Goal: Communication & Community: Answer question/provide support

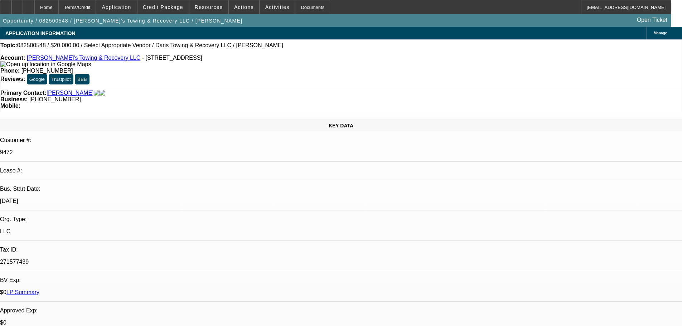
select select "0"
select select "2"
select select "0.1"
select select "4"
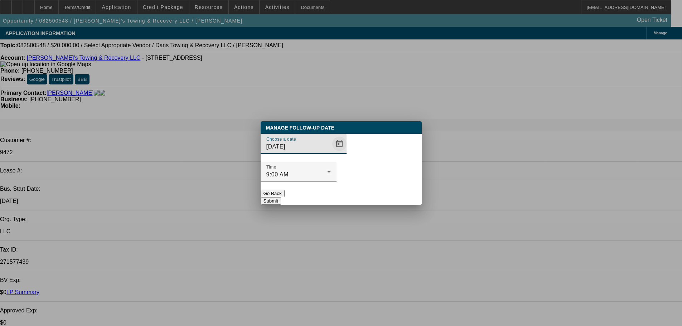
click at [331, 152] on span "Open calendar" at bounding box center [339, 143] width 17 height 17
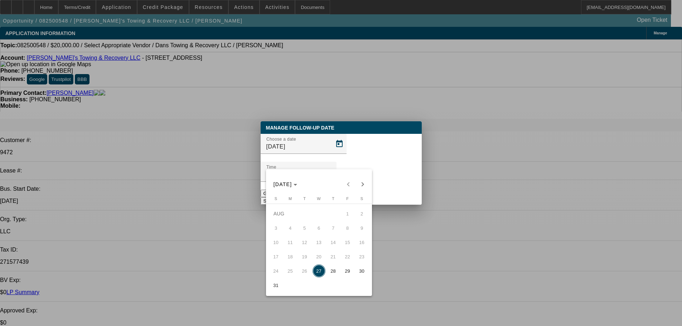
click at [347, 277] on span "29" at bounding box center [347, 270] width 13 height 13
type input "8/29/2025"
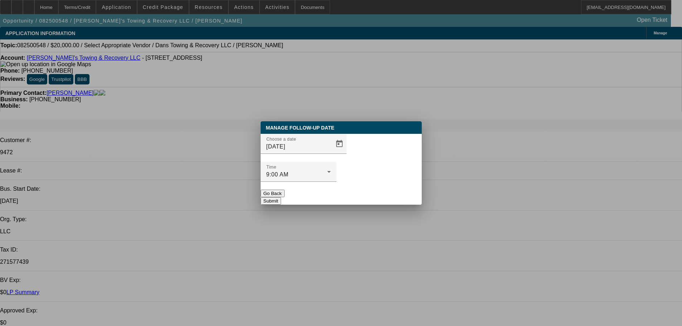
click at [281, 197] on button "Submit" at bounding box center [270, 201] width 20 height 8
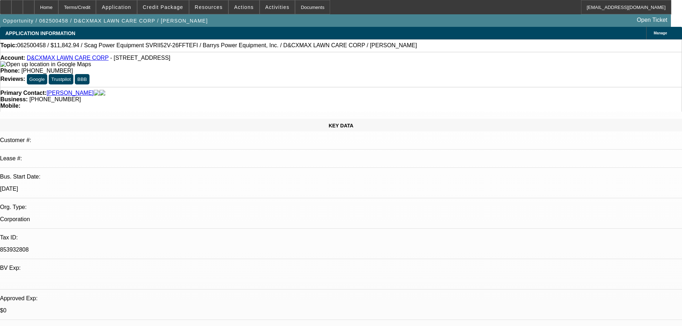
select select "0"
select select "6"
select select "0"
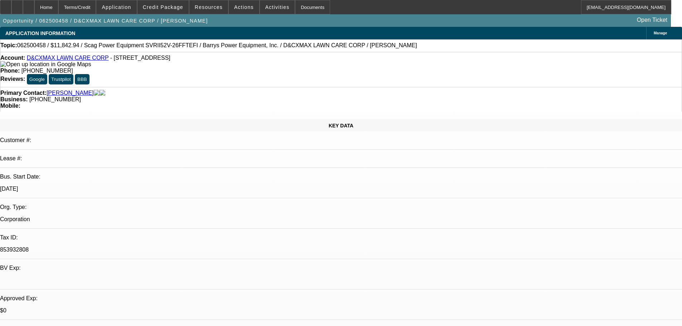
select select "2"
select select "0.1"
select select "4"
select select "0"
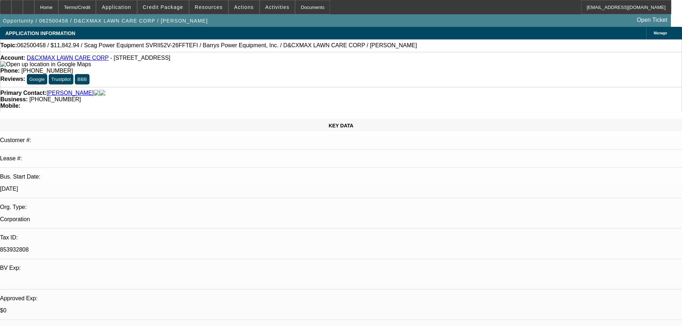
select select "2"
select select "0.1"
select select "4"
select select "0"
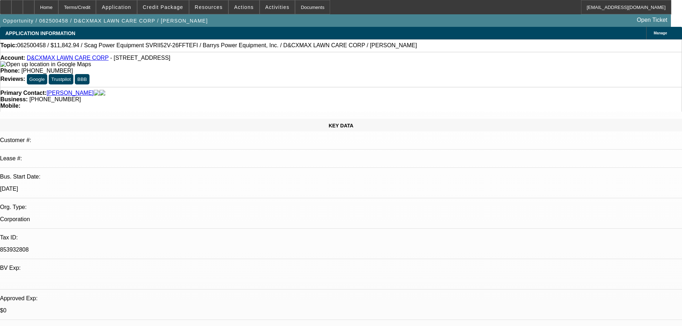
select select "0"
select select "3"
select select "0"
select select "6"
click at [34, 10] on div at bounding box center [28, 7] width 11 height 14
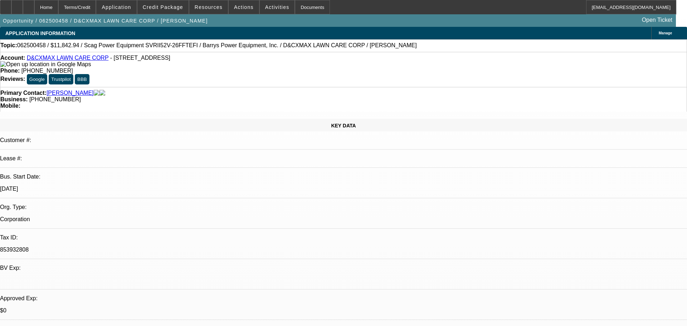
select select "0"
select select "6"
select select "0"
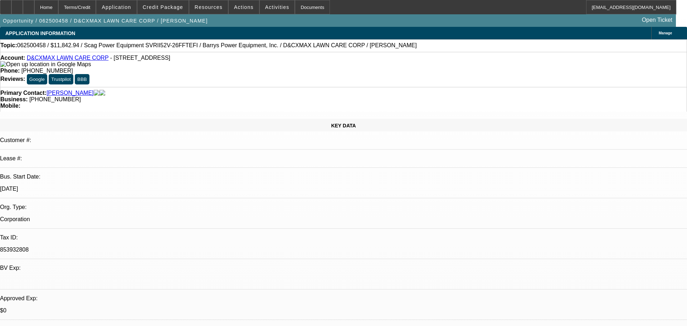
select select "2"
select select "0.1"
select select "4"
select select "0"
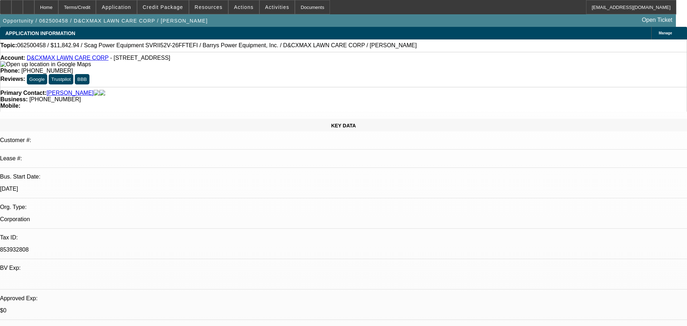
select select "2"
select select "0.1"
select select "4"
select select "0"
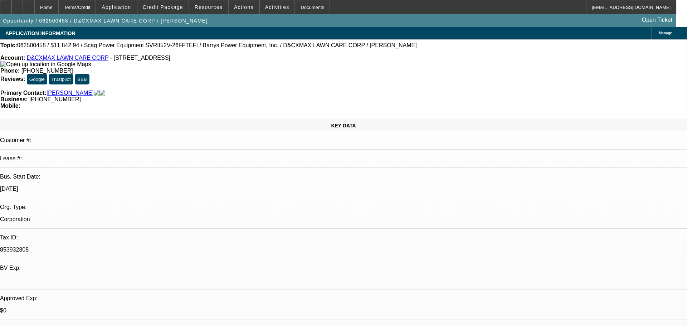
select select "0"
select select "3"
select select "0"
select select "6"
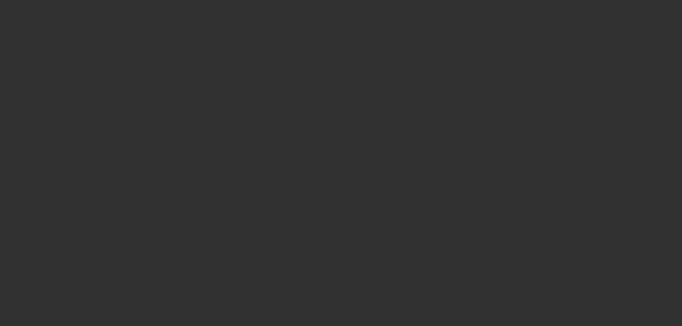
select select "0"
select select "2"
select select "0.1"
select select "4"
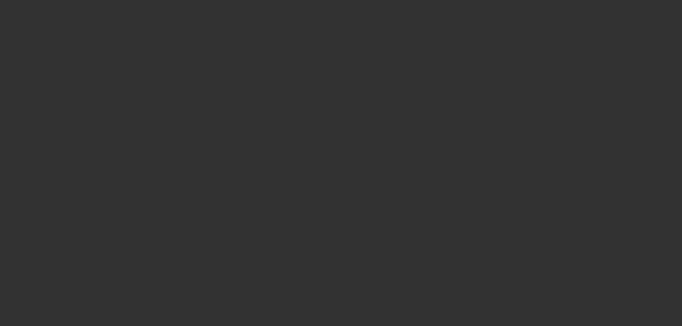
select select "0"
select select "2"
select select "0.1"
select select "4"
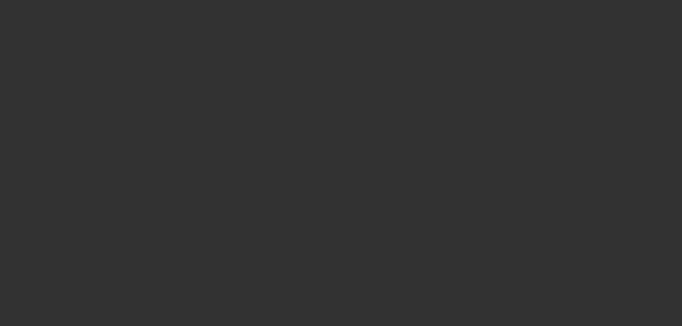
select select "0"
select select "2"
select select "0.1"
select select "4"
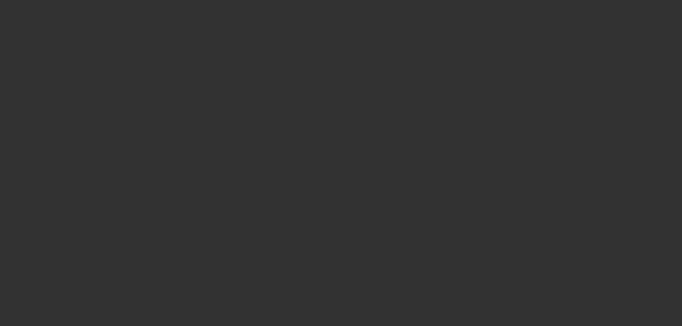
select select "0"
select select "2"
select select "0.1"
select select "4"
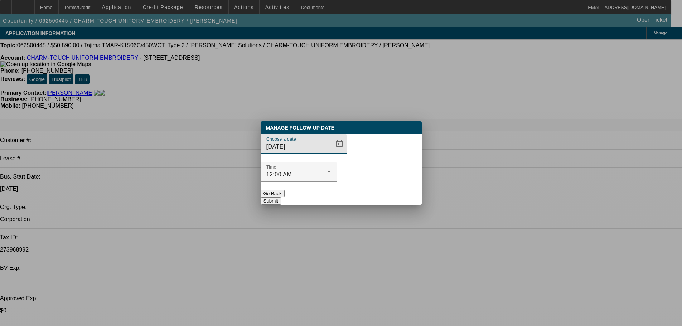
click at [329, 160] on div at bounding box center [341, 163] width 682 height 326
click at [331, 152] on span "Open calendar" at bounding box center [339, 143] width 17 height 17
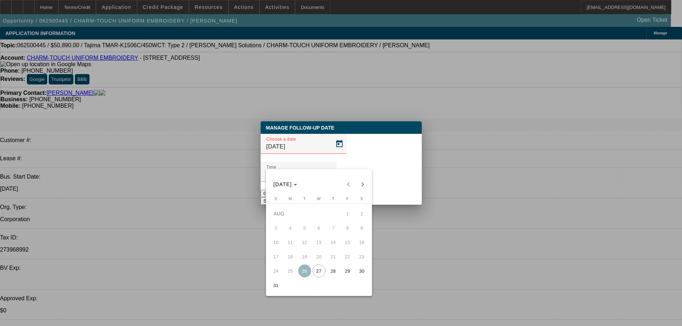
click at [333, 275] on span "28" at bounding box center [333, 270] width 13 height 13
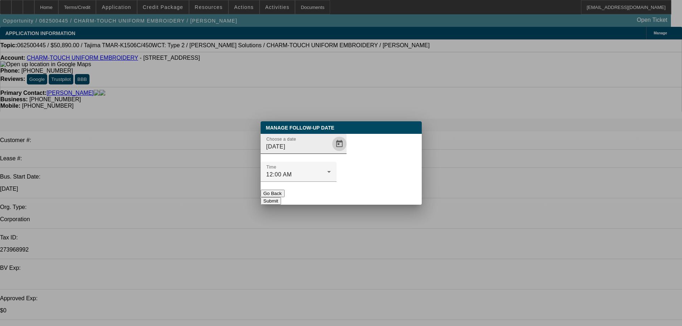
click at [331, 152] on span "Open calendar" at bounding box center [339, 143] width 17 height 17
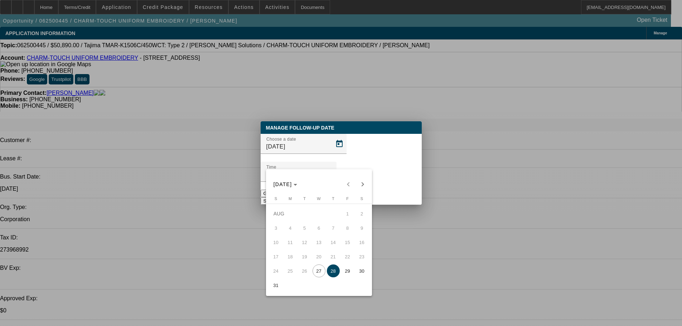
click at [318, 280] on table "Sunday S Monday M Tuesday T Wednesday W Thursday T Friday F Saturday S AUG 1 2 …" at bounding box center [319, 244] width 100 height 96
click at [319, 276] on span "27" at bounding box center [318, 270] width 13 height 13
type input "[DATE]"
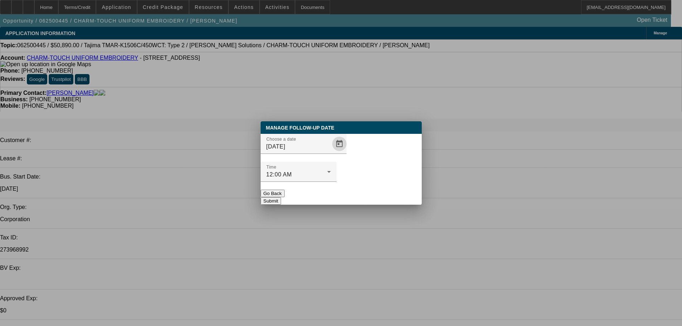
click at [281, 197] on button "Submit" at bounding box center [270, 201] width 20 height 8
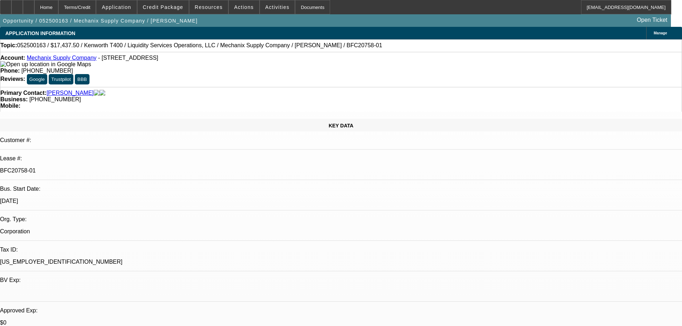
select select "0"
select select "6"
select select "0"
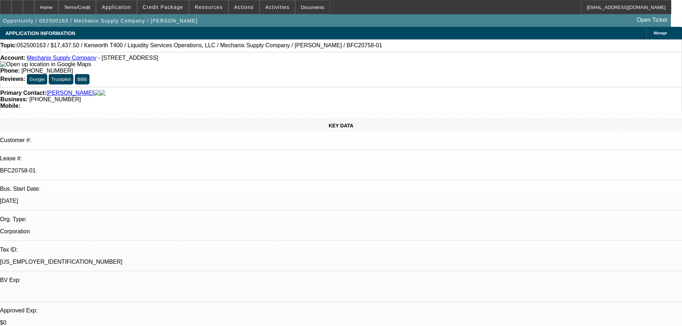
select select "0"
select select "6"
select select "0"
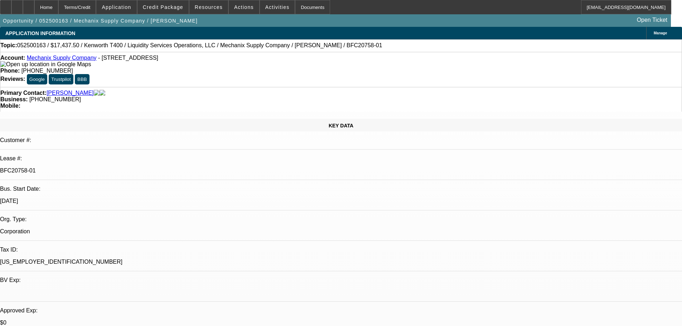
select select "0"
select select "6"
select select "0"
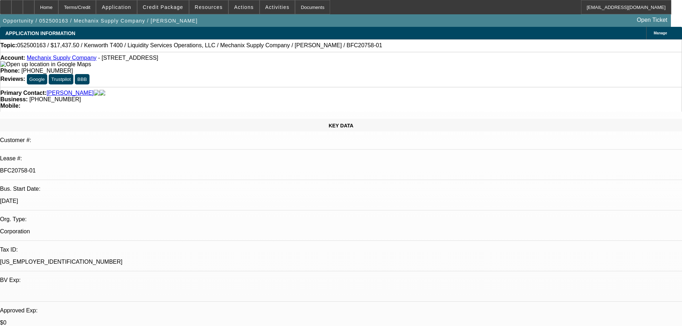
select select "6"
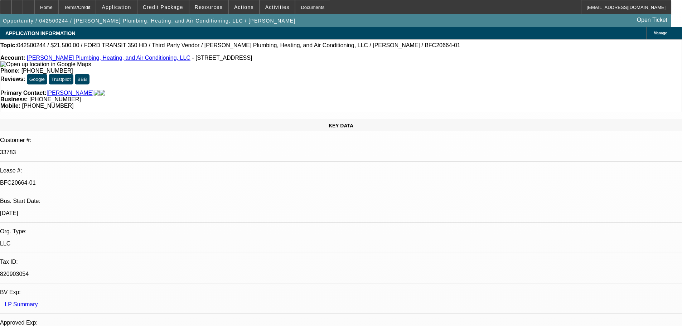
select select "0"
select select "2"
select select "0"
select select "6"
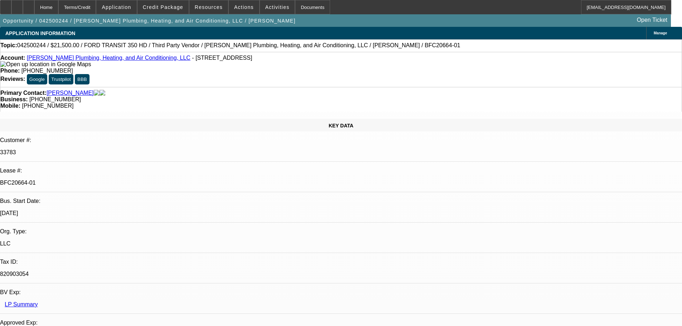
select select "0"
select select "3"
select select "0"
select select "6"
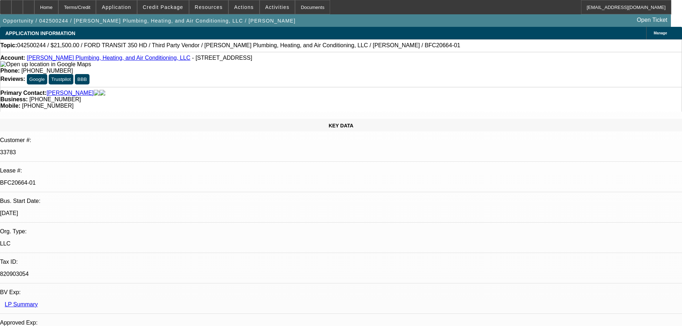
select select "0"
select select "3"
select select "0"
select select "6"
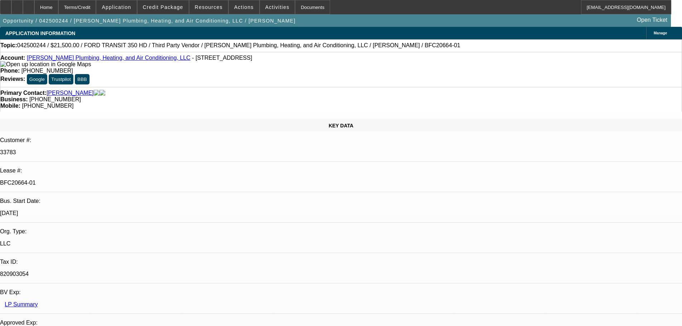
select select "0"
select select "3"
select select "0"
select select "6"
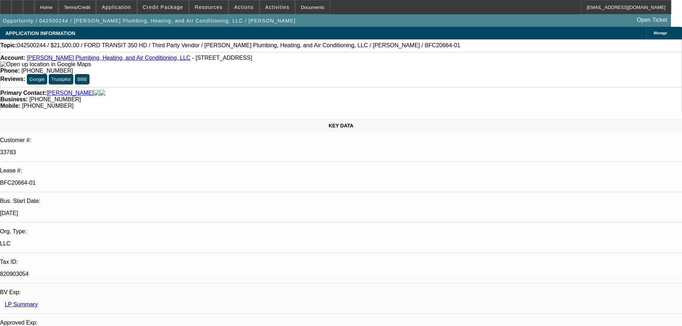
drag, startPoint x: 0, startPoint y: 0, endPoint x: 403, endPoint y: 184, distance: 442.5
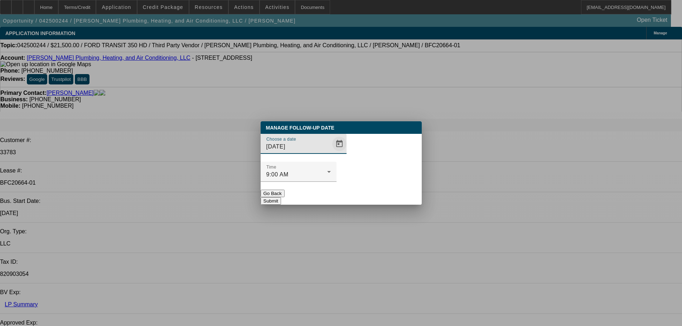
click at [331, 152] on span "Open calendar" at bounding box center [339, 143] width 17 height 17
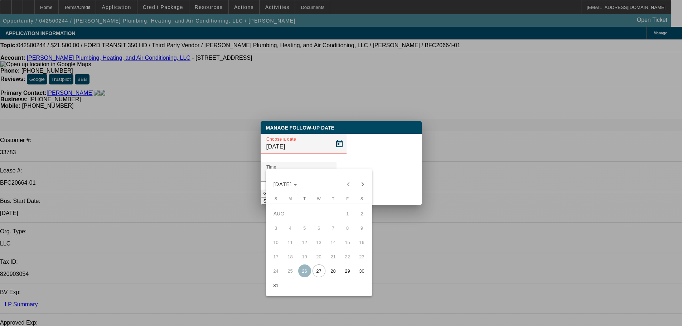
click at [320, 274] on span "27" at bounding box center [318, 270] width 13 height 13
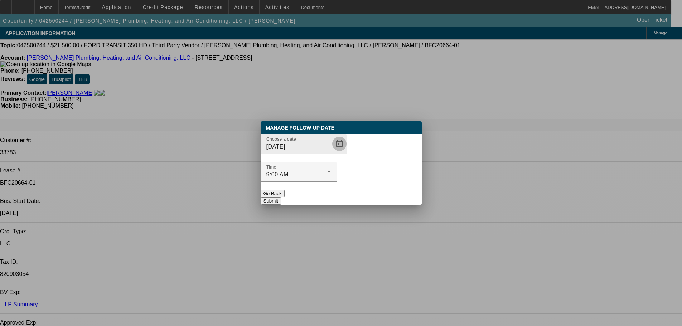
click at [331, 152] on span "Open calendar" at bounding box center [339, 143] width 17 height 17
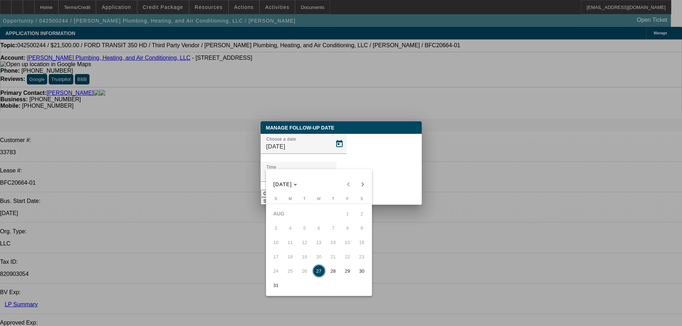
click at [345, 271] on span "29" at bounding box center [347, 270] width 13 height 13
type input "8/29/2025"
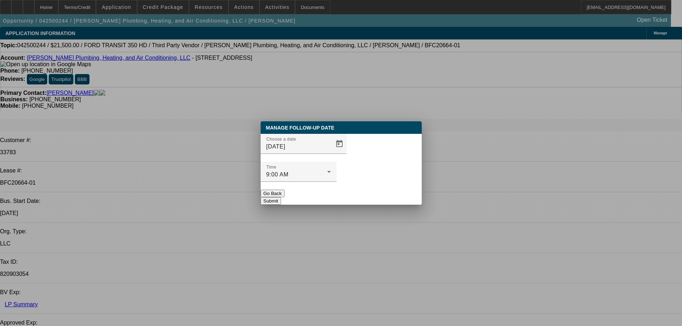
click at [281, 197] on button "Submit" at bounding box center [270, 201] width 20 height 8
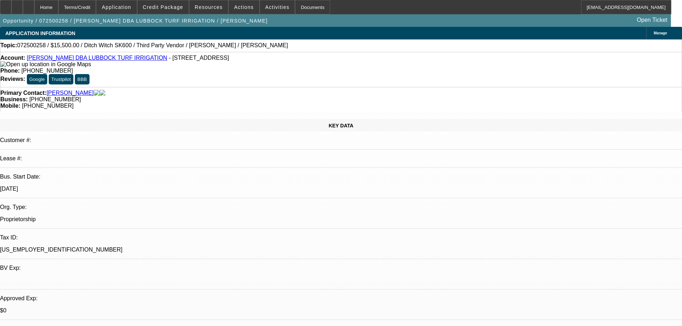
select select "0"
select select "3"
select select "0.1"
select select "4"
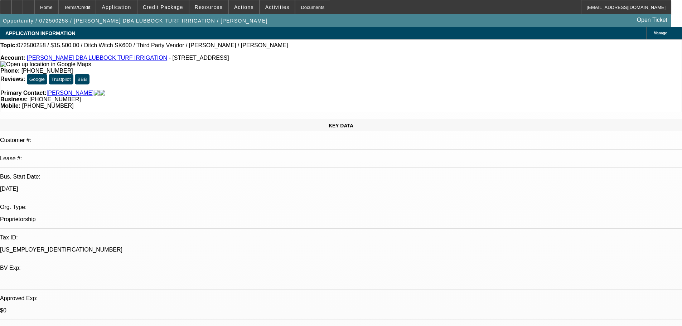
select select "0"
select select "3"
select select "0"
select select "6"
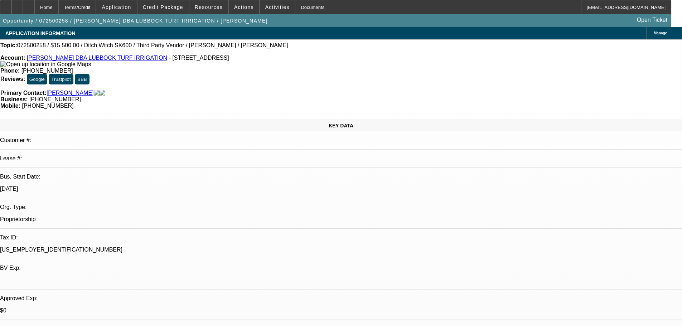
select select "0"
select select "3"
select select "0"
select select "6"
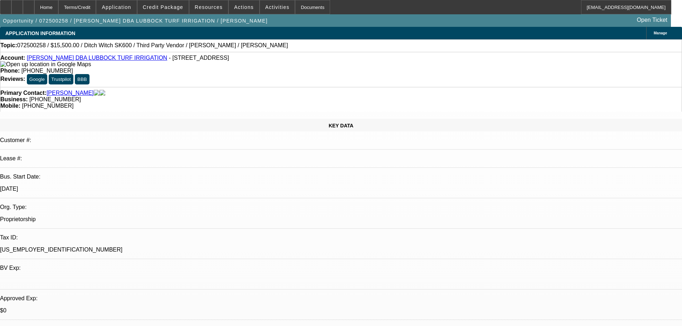
select select "0"
select select "3"
select select "0"
select select "6"
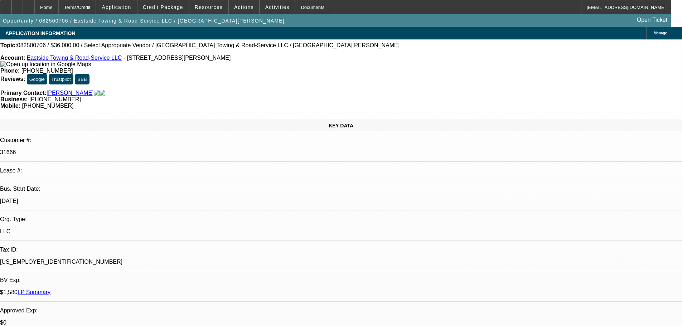
select select "0"
select select "2"
select select "0.1"
select select "4"
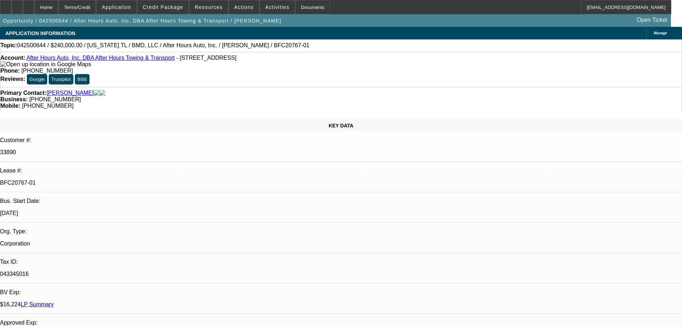
select select "0"
select select "2"
select select "0.1"
select select "4"
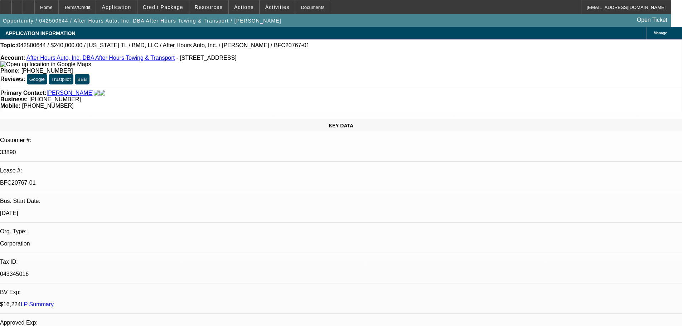
select select "0"
select select "2"
select select "0.1"
select select "4"
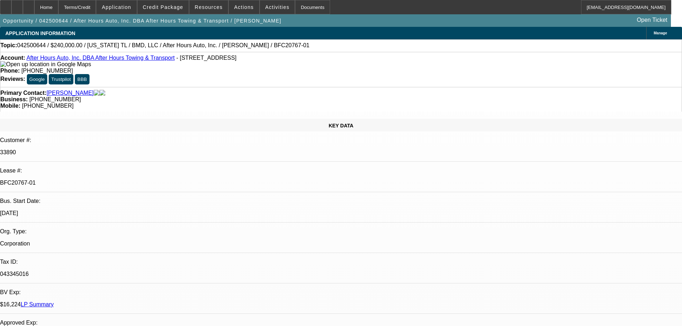
select select "0"
select select "2"
select select "0.1"
select select "4"
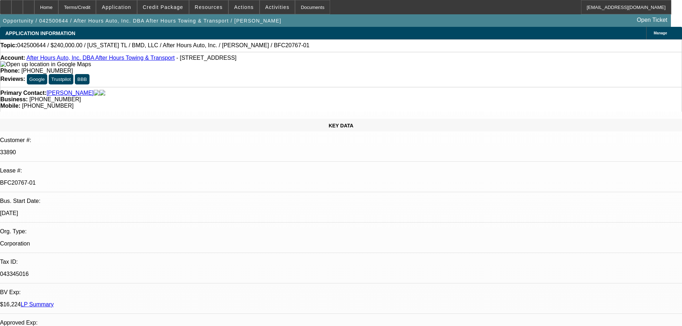
select select "0"
select select "2"
select select "0"
select select "6"
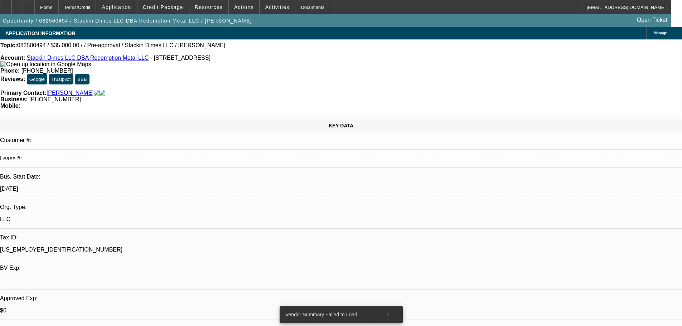
select select "0"
select select "2"
select select "0.1"
select select "4"
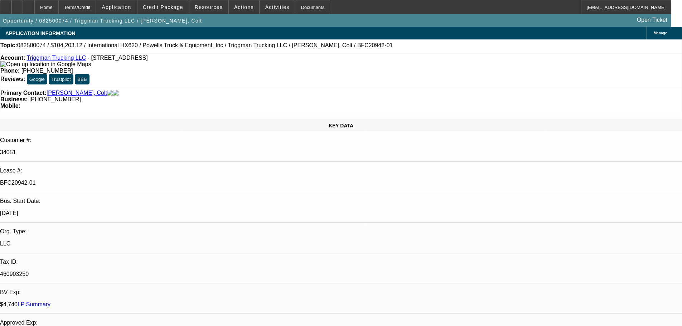
select select "0"
select select "2"
select select "0"
select select "6"
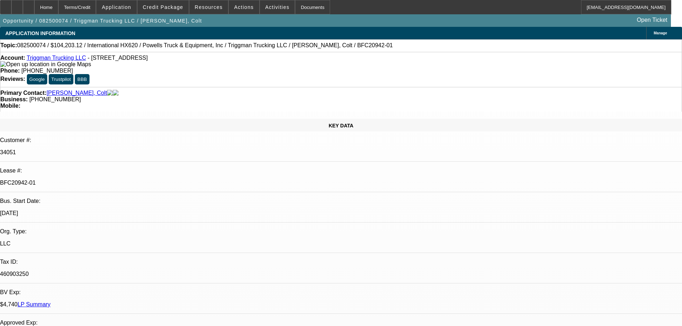
select select "0"
select select "2"
select select "0.1"
select select "4"
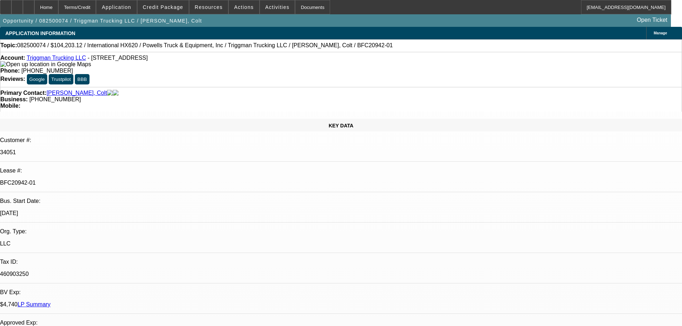
select select "0"
select select "2"
select select "0.1"
select select "4"
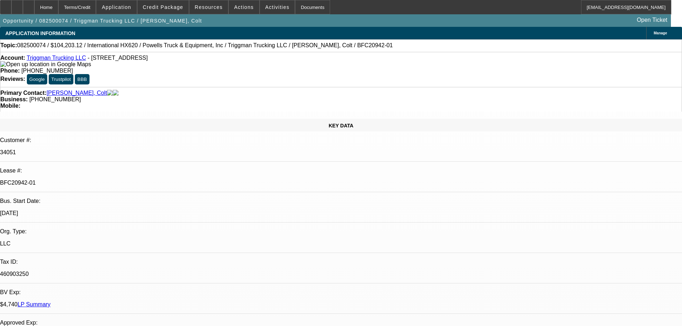
select select "0"
select select "2"
select select "0.1"
select select "4"
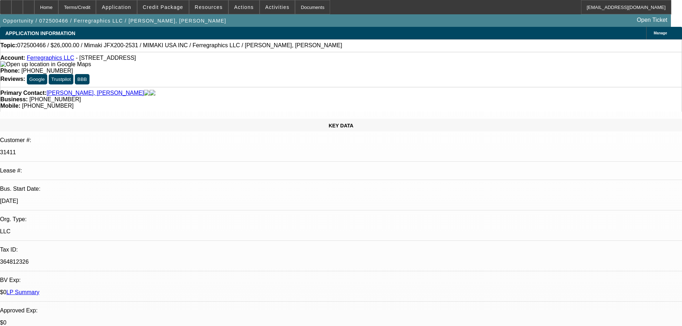
select select "0"
select select "6"
select select "0"
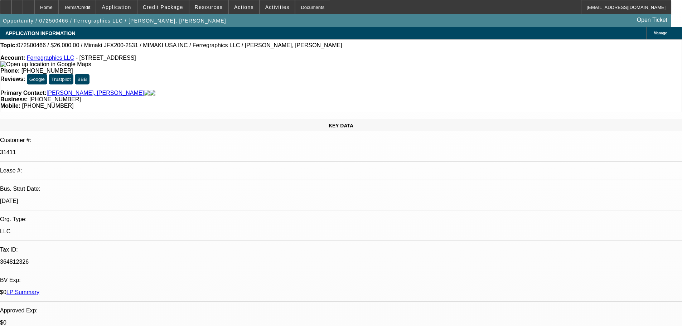
select select "0"
select select "6"
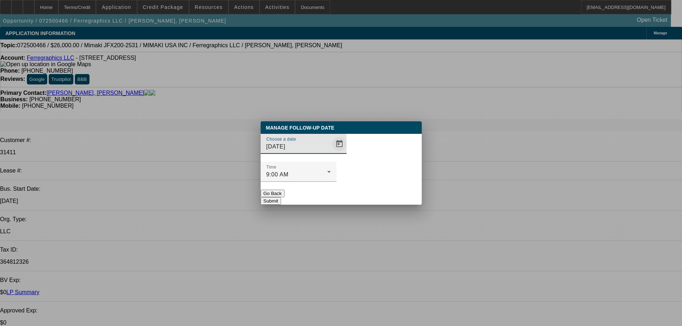
click at [331, 152] on span "Open calendar" at bounding box center [339, 143] width 17 height 17
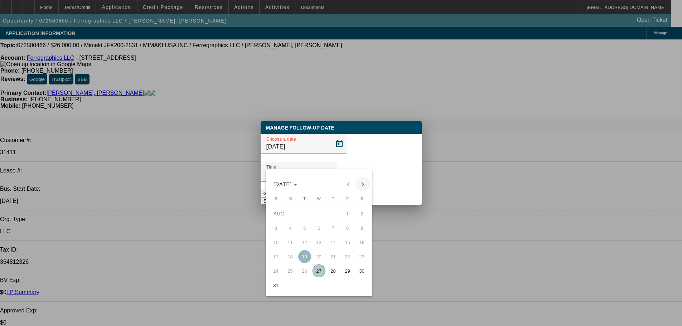
click at [361, 182] on span "Next month" at bounding box center [362, 184] width 14 height 14
click at [346, 232] on span "5" at bounding box center [347, 227] width 13 height 13
type input "9/5/2025"
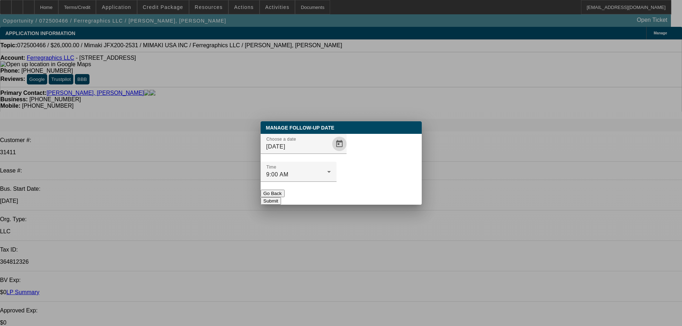
click at [281, 197] on button "Submit" at bounding box center [270, 201] width 20 height 8
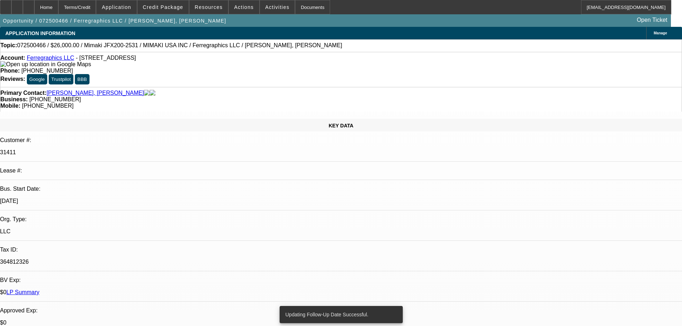
radio input "true"
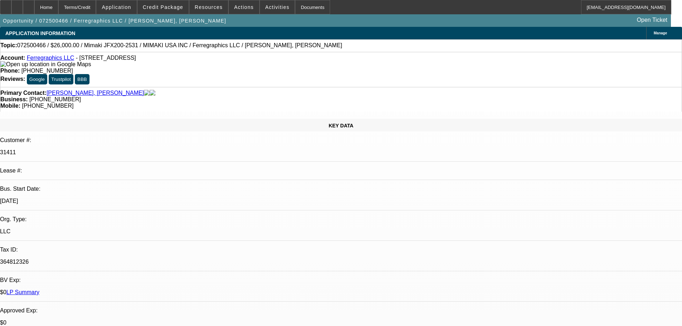
type textarea "8/27- talked with Simy, changing equipment selection. Waiting to hear back from…"
radio input "true"
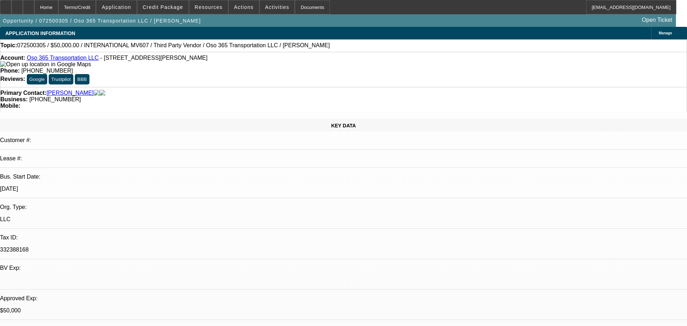
select select "0"
select select "2"
select select "0.1"
select select "4"
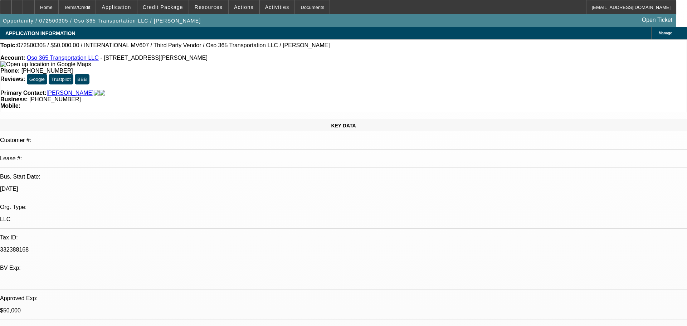
select select "0"
select select "2"
select select "0.1"
select select "4"
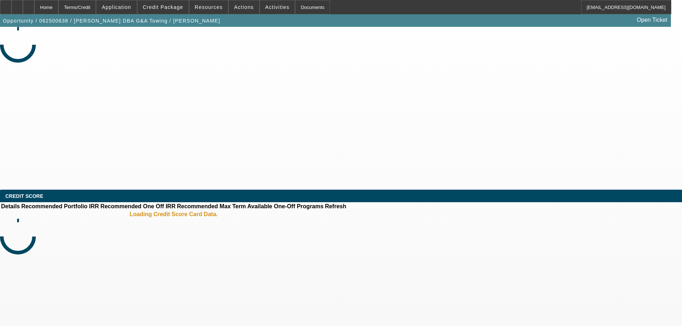
select select "0.15"
select select "2"
select select "0.1"
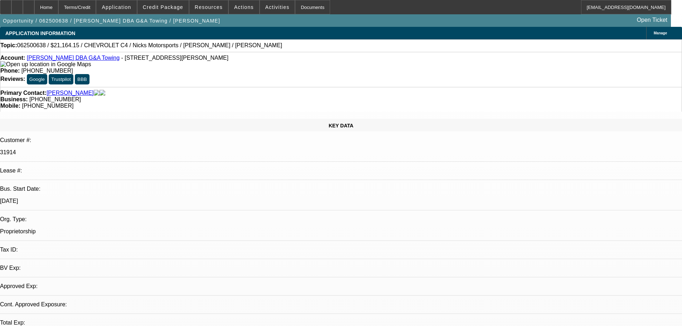
select select "1"
select select "2"
select select "4"
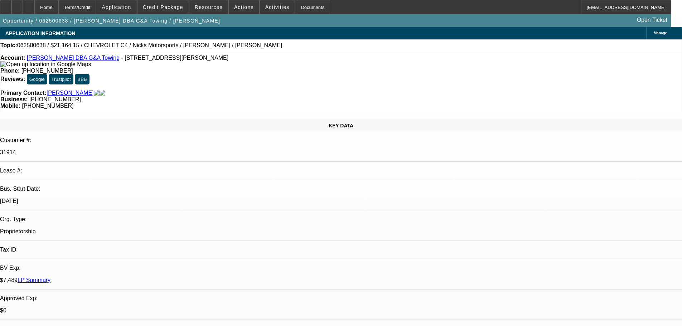
radio input "true"
type textarea "8/27-asked for update"
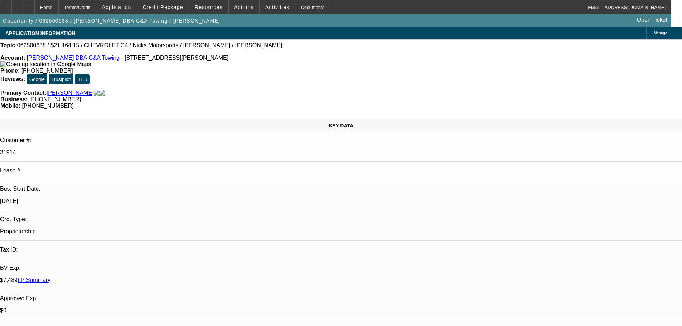
radio input "true"
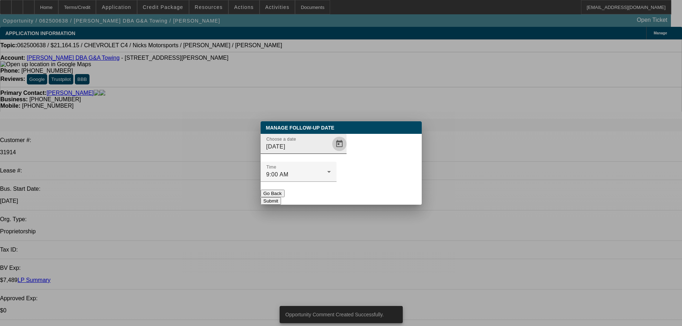
click at [331, 152] on span "Open calendar" at bounding box center [339, 143] width 17 height 17
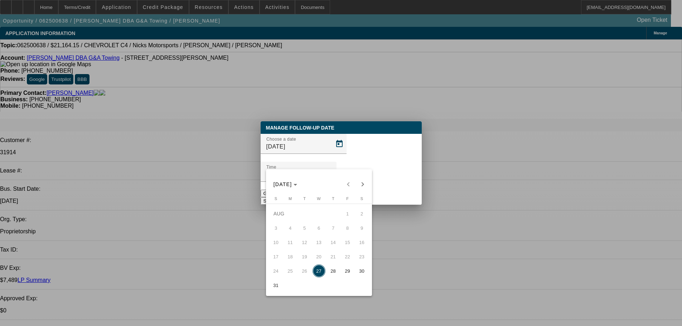
click at [347, 274] on span "29" at bounding box center [347, 270] width 13 height 13
type input "8/29/2025"
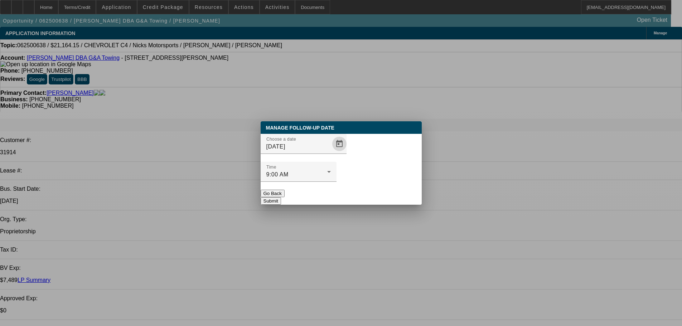
click at [281, 197] on button "Submit" at bounding box center [270, 201] width 20 height 8
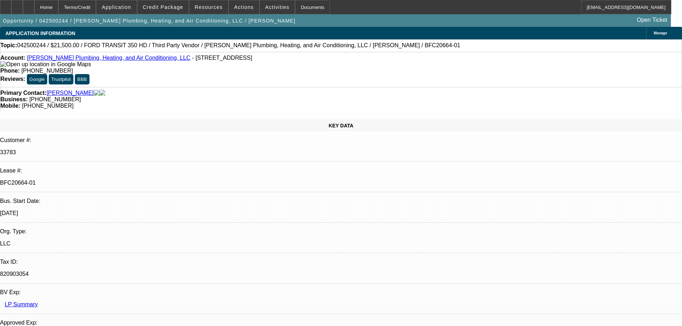
select select "0"
select select "2"
select select "0"
select select "6"
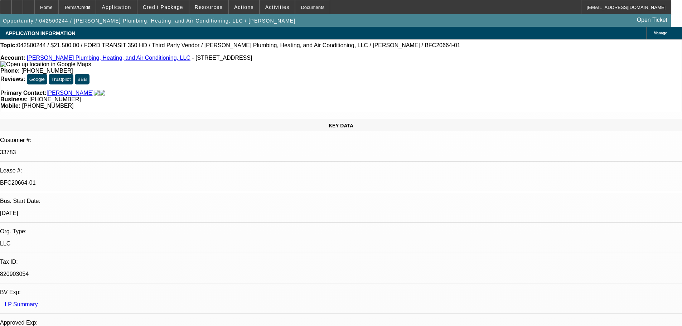
select select "0"
select select "3"
select select "0"
select select "6"
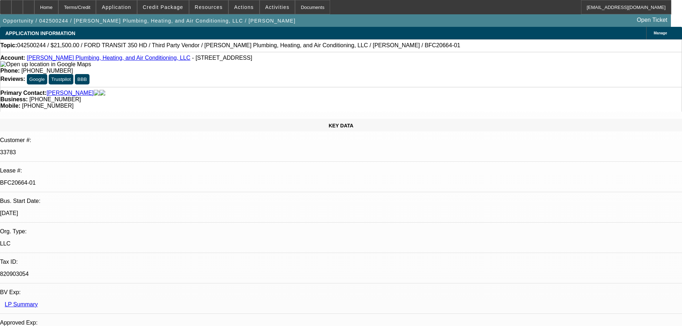
select select "0"
select select "3"
select select "0"
select select "6"
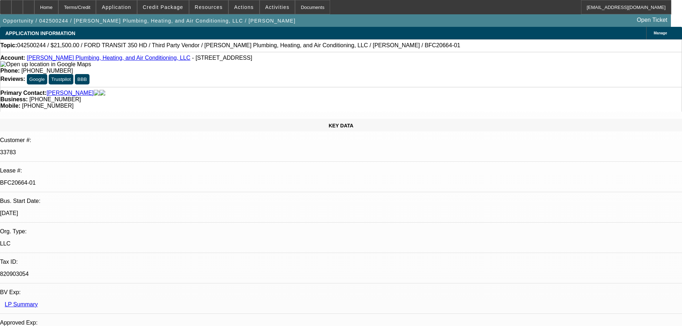
select select "0"
select select "3"
select select "0"
select select "6"
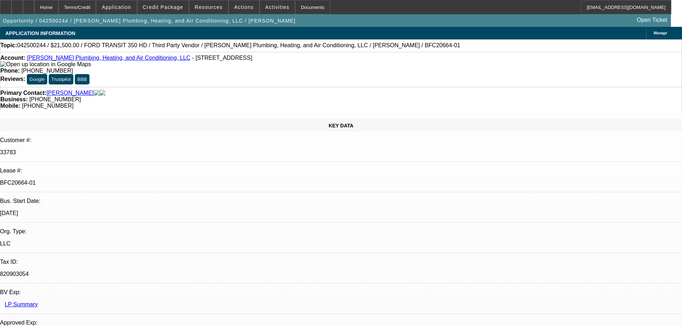
radio input "true"
type textarea "8/27- seller bailed. Looking for another utility truck"
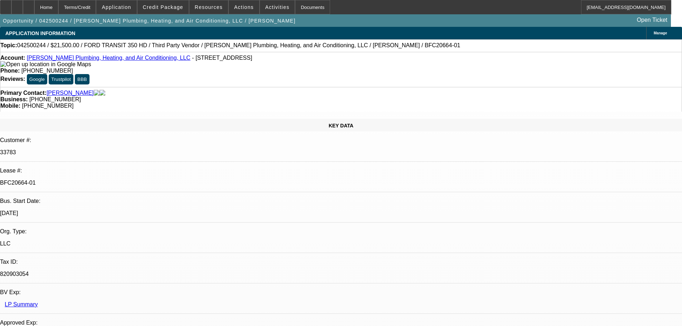
radio input "true"
click at [320, 65] on div "Account: Sanders Plumbing, Heating, and Air Conditioning, LLC - 216 SE 2nd St, …" at bounding box center [341, 69] width 682 height 35
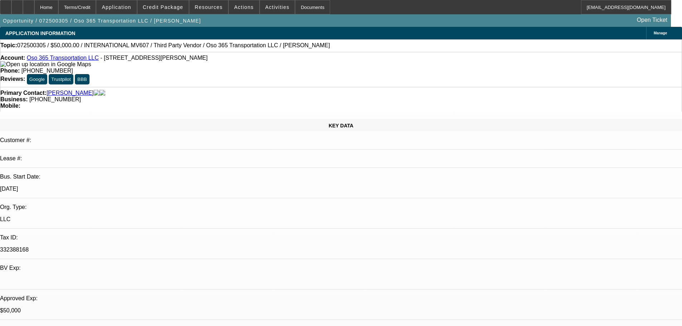
select select "0"
select select "2"
select select "0.1"
select select "4"
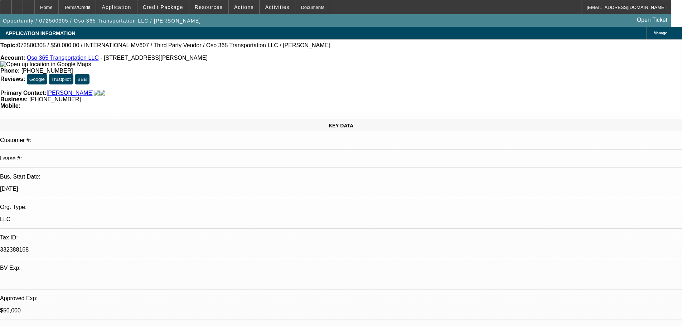
select select "0"
select select "2"
select select "0.1"
select select "4"
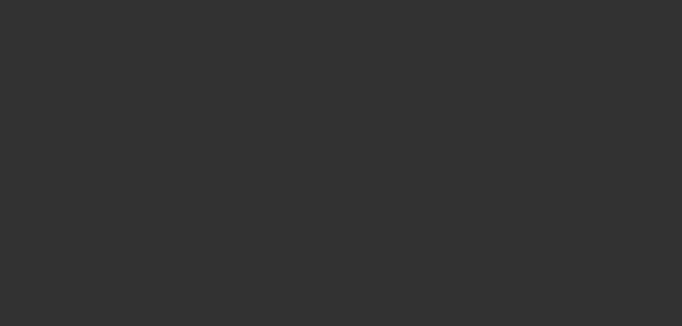
click at [341, 163] on div at bounding box center [341, 163] width 0 height 0
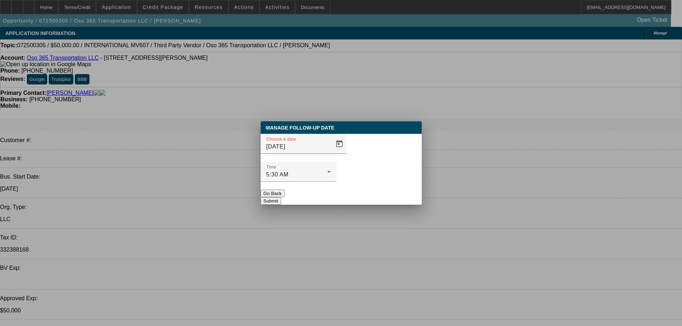
click at [326, 156] on div at bounding box center [341, 163] width 682 height 326
click at [331, 151] on div at bounding box center [339, 144] width 16 height 14
click at [331, 152] on span "Open calendar" at bounding box center [339, 143] width 17 height 17
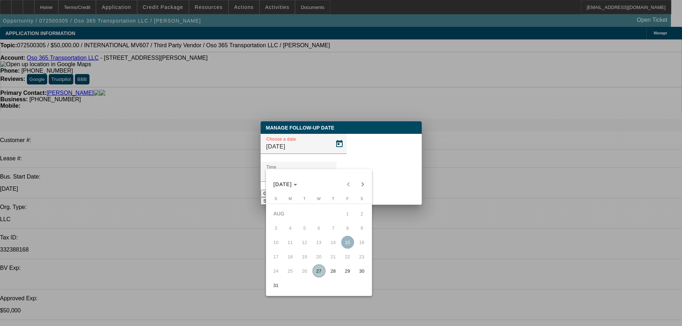
click at [335, 277] on span "28" at bounding box center [333, 270] width 13 height 13
type input "8/28/2025"
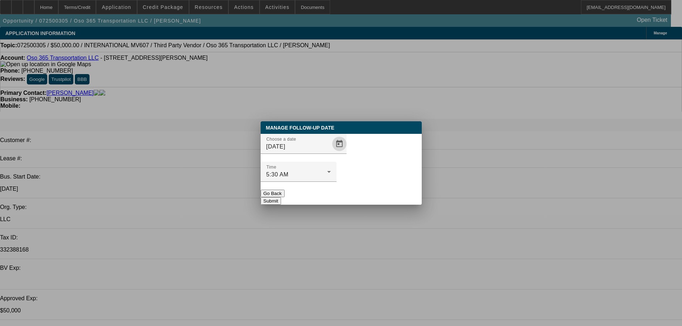
click at [281, 197] on button "Submit" at bounding box center [270, 201] width 20 height 8
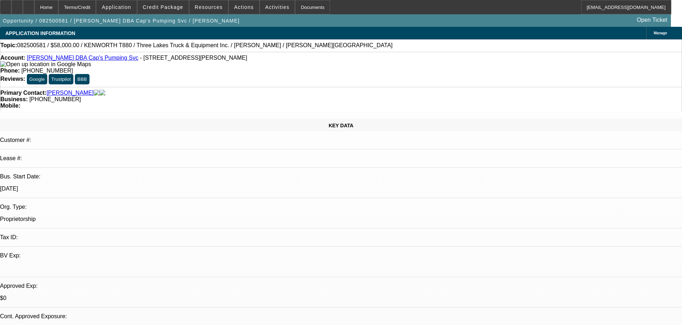
select select "0"
select select "9"
select select "0"
select select "6"
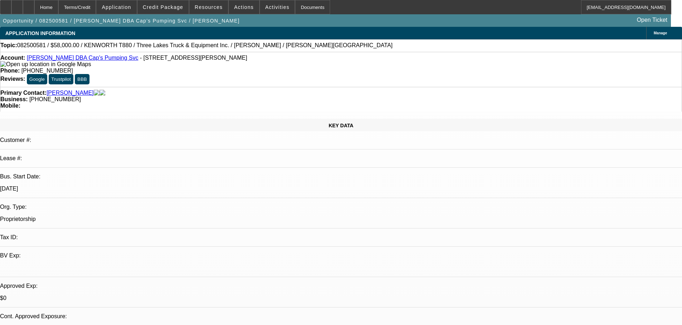
select select "0"
select select "9"
select select "0.1"
select select "4"
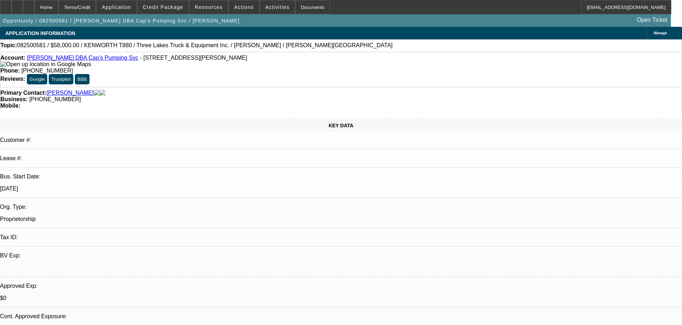
select select "0"
select select "0.1"
select select "4"
select select "0"
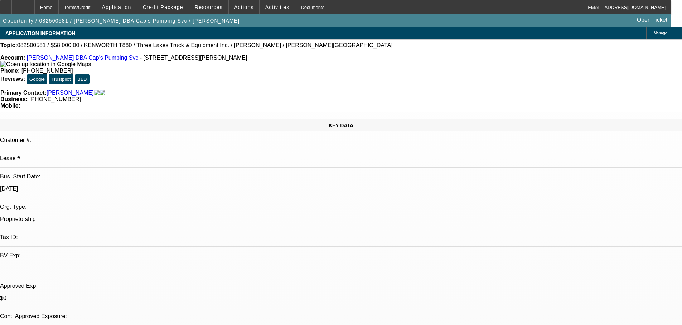
select select "0"
select select "9"
select select "0"
select select "6"
